Goal: Browse casually

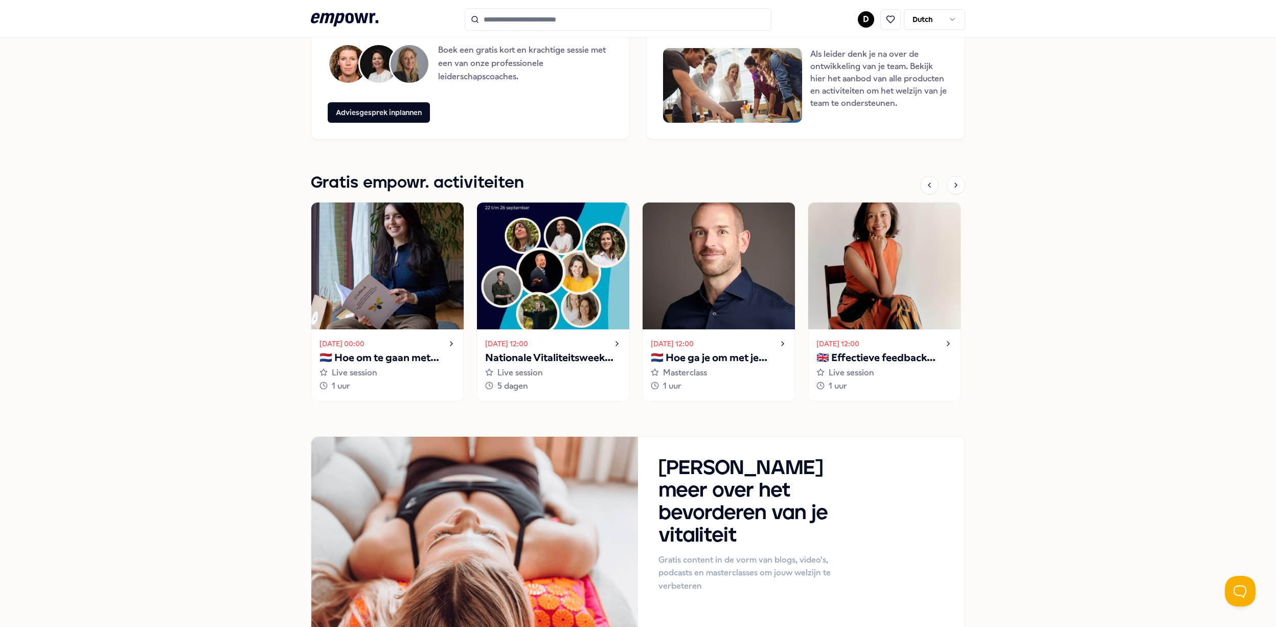
scroll to position [886, 0]
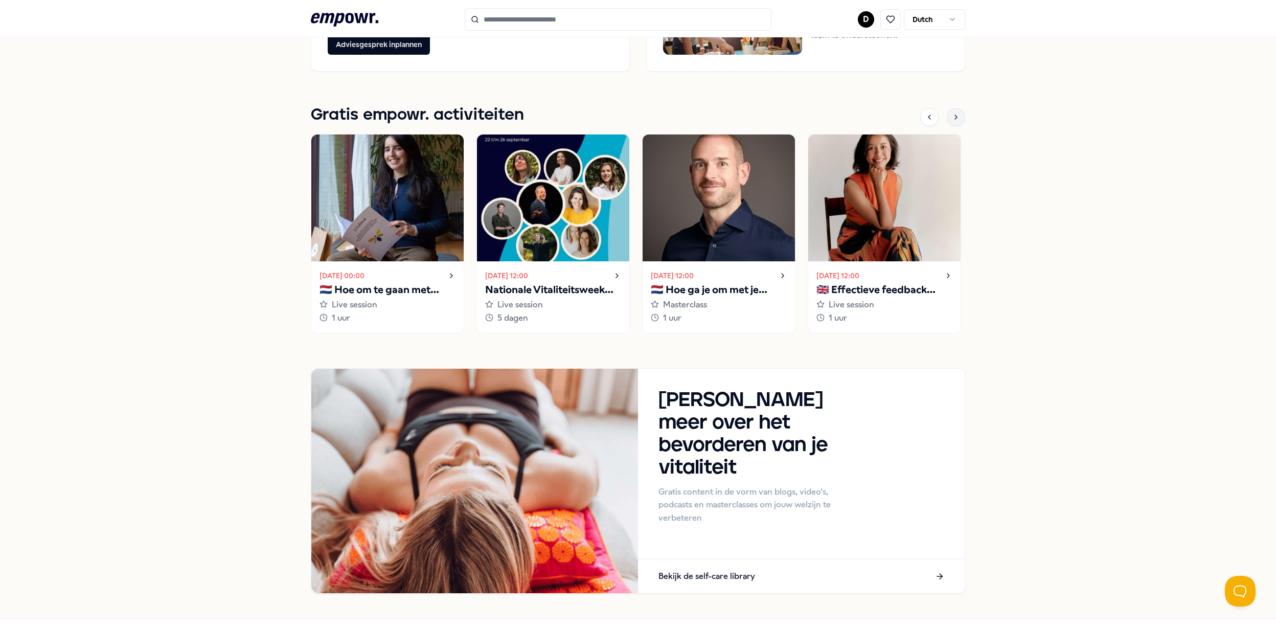
click at [956, 116] on div at bounding box center [956, 117] width 18 height 18
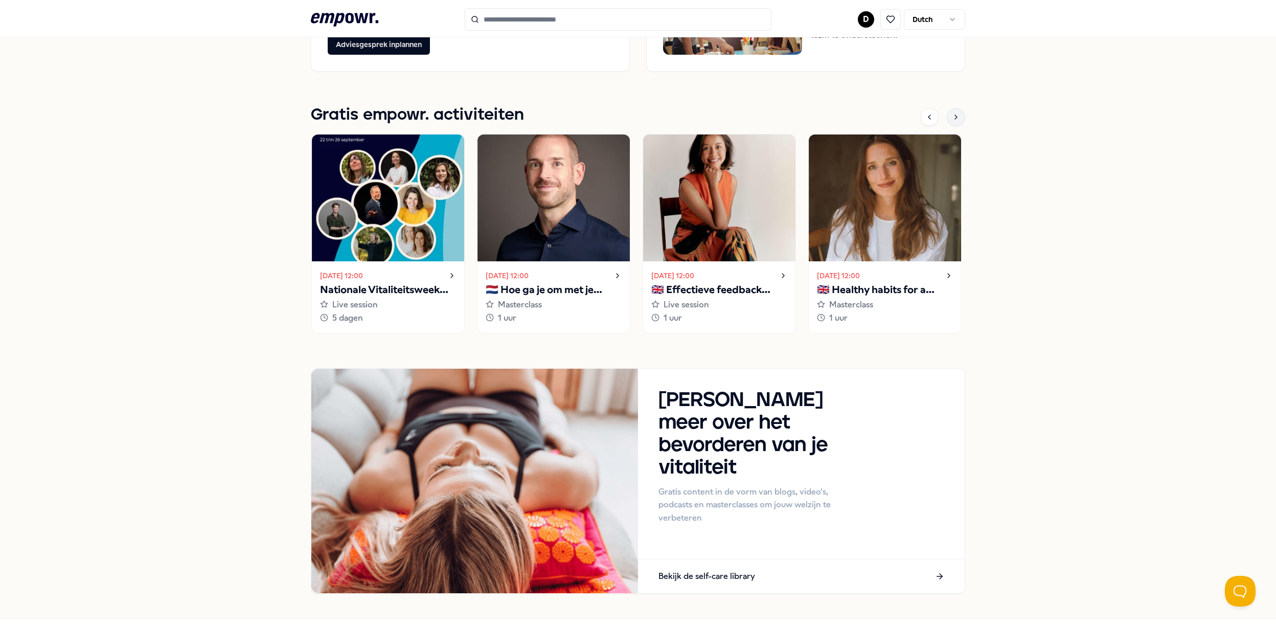
click at [956, 116] on div at bounding box center [956, 117] width 18 height 18
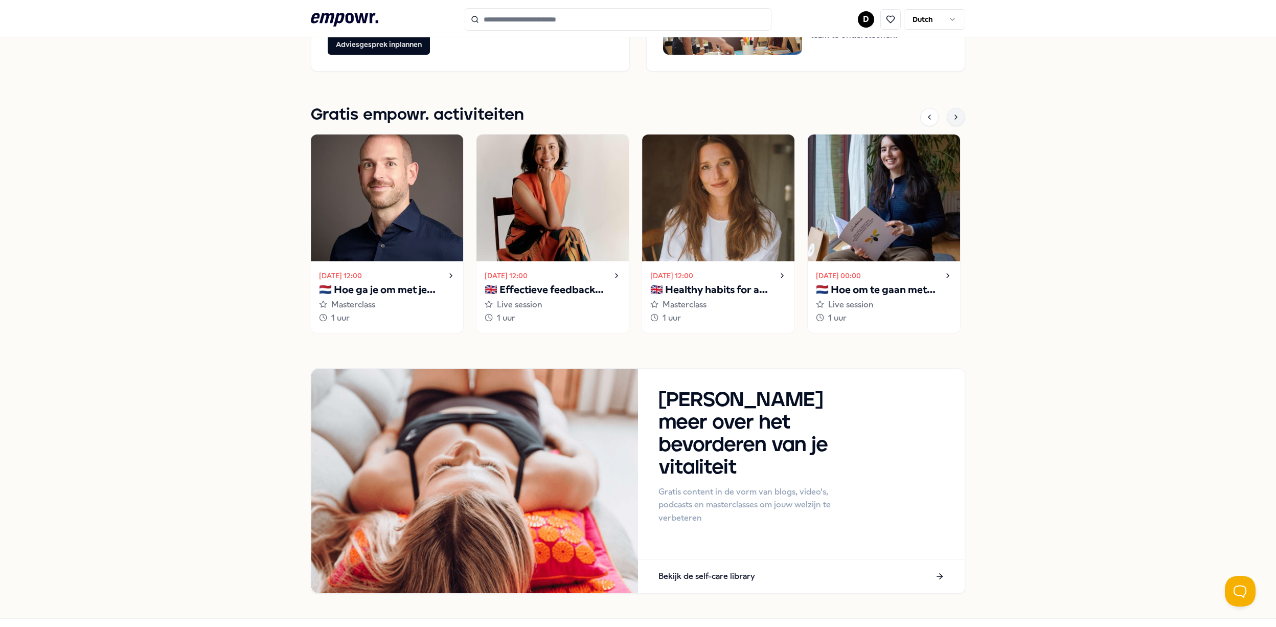
click at [956, 116] on div at bounding box center [956, 117] width 18 height 18
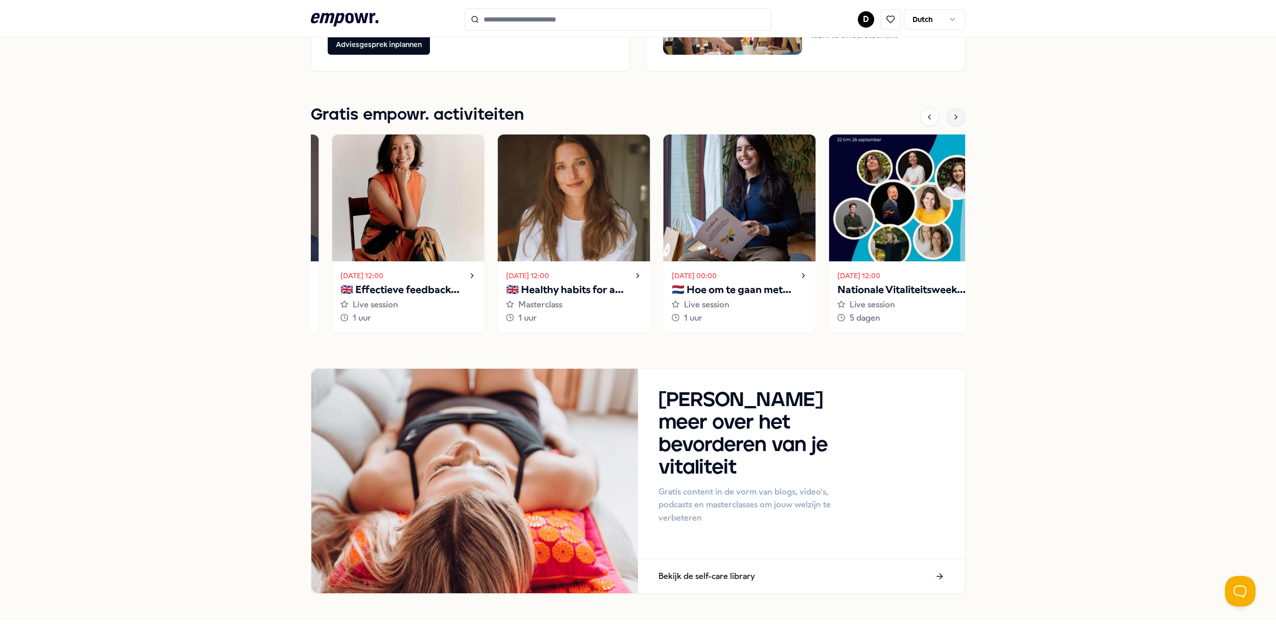
click at [956, 116] on div at bounding box center [956, 117] width 18 height 18
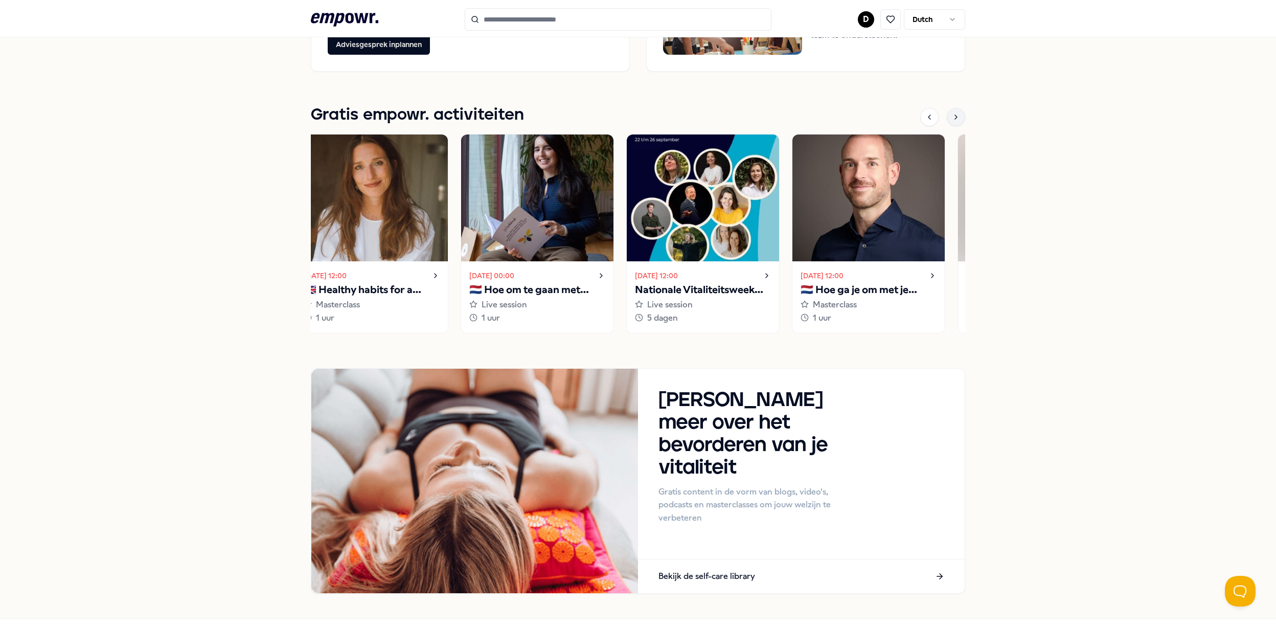
click at [956, 116] on div at bounding box center [956, 117] width 18 height 18
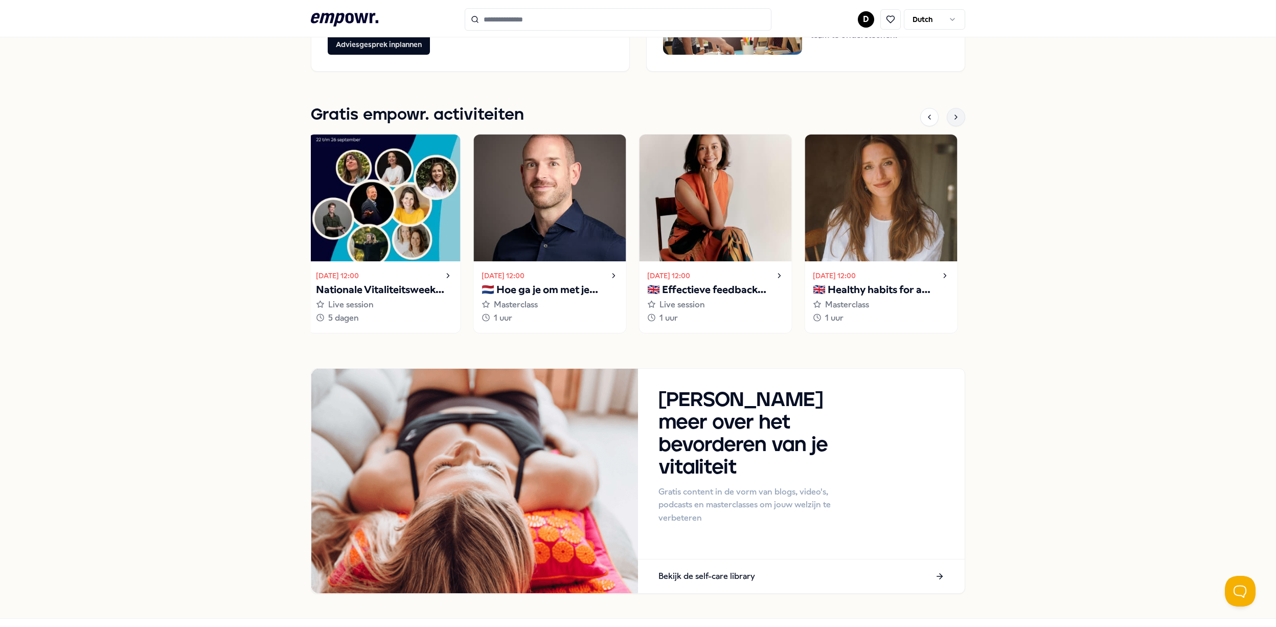
click at [956, 116] on div at bounding box center [956, 117] width 18 height 18
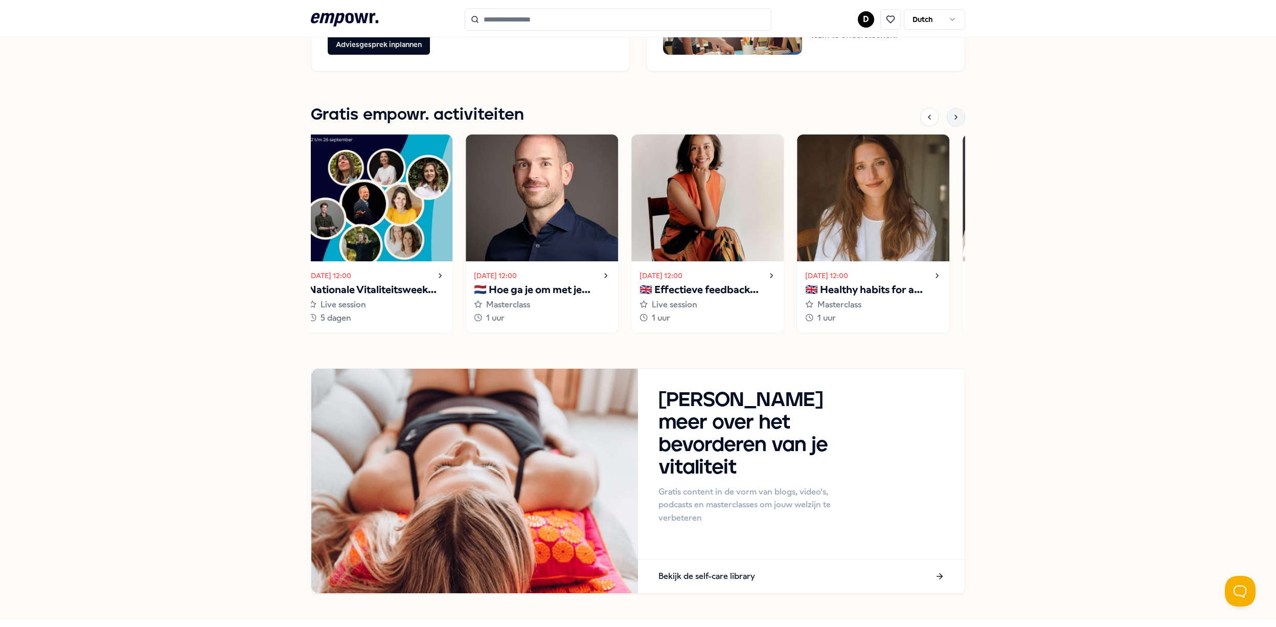
click at [956, 116] on div at bounding box center [956, 117] width 18 height 18
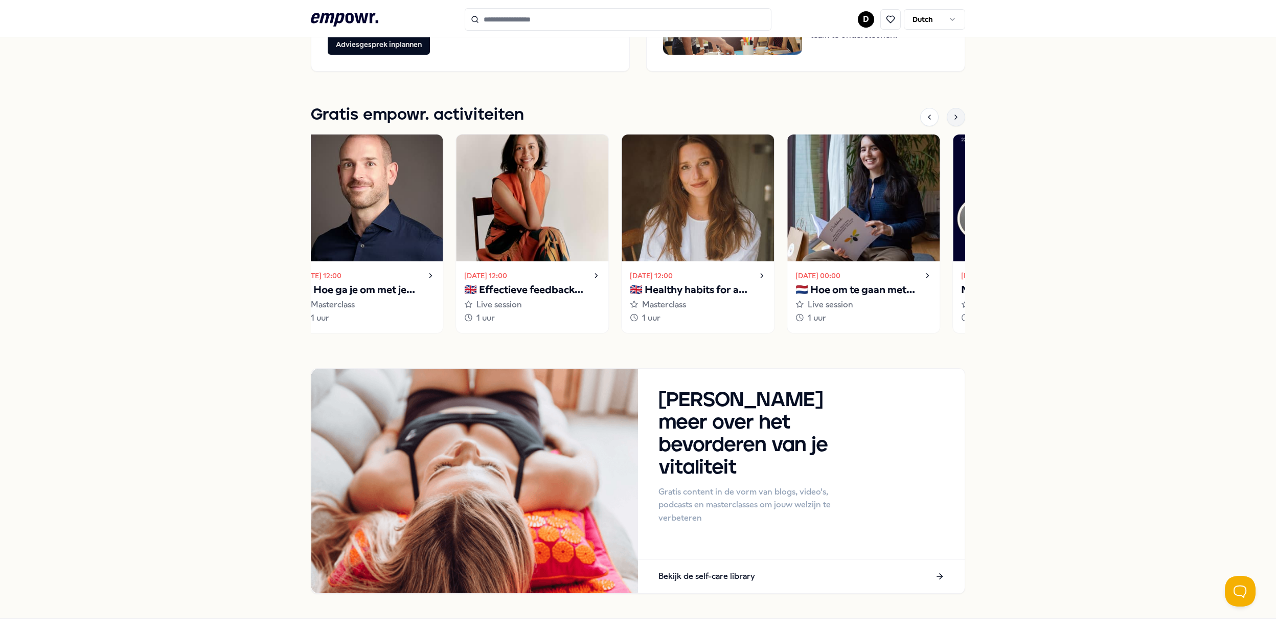
click at [956, 116] on div at bounding box center [956, 117] width 18 height 18
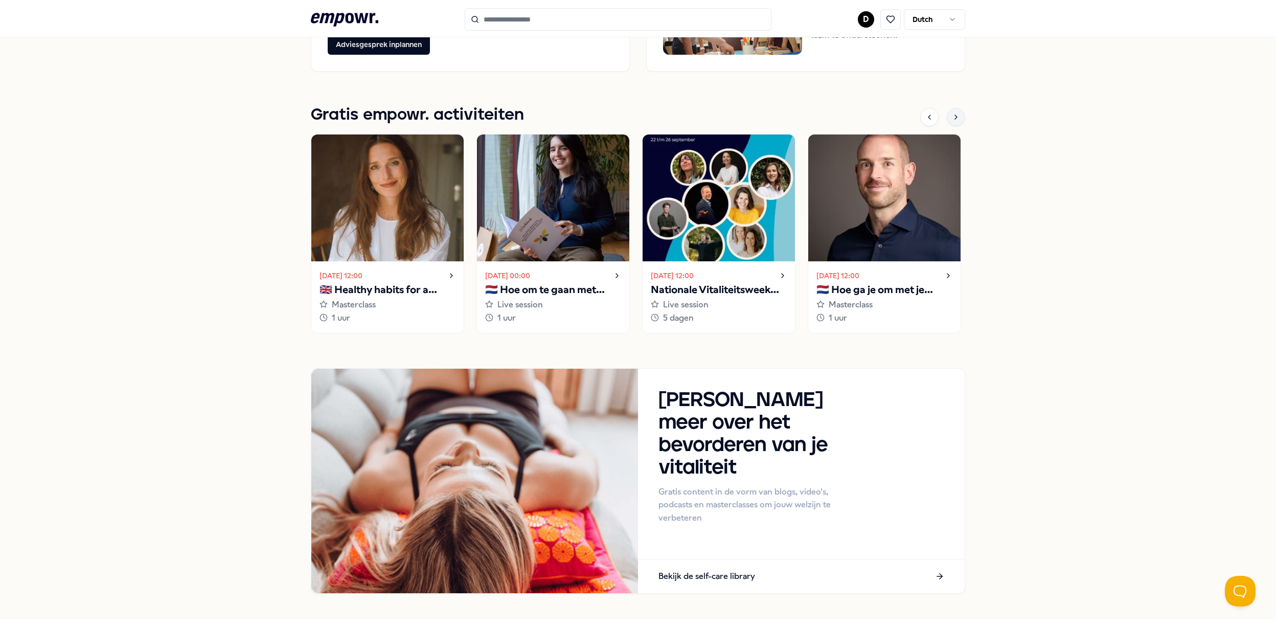
click at [956, 116] on div at bounding box center [956, 117] width 18 height 18
